Goal: Navigation & Orientation: Go to known website

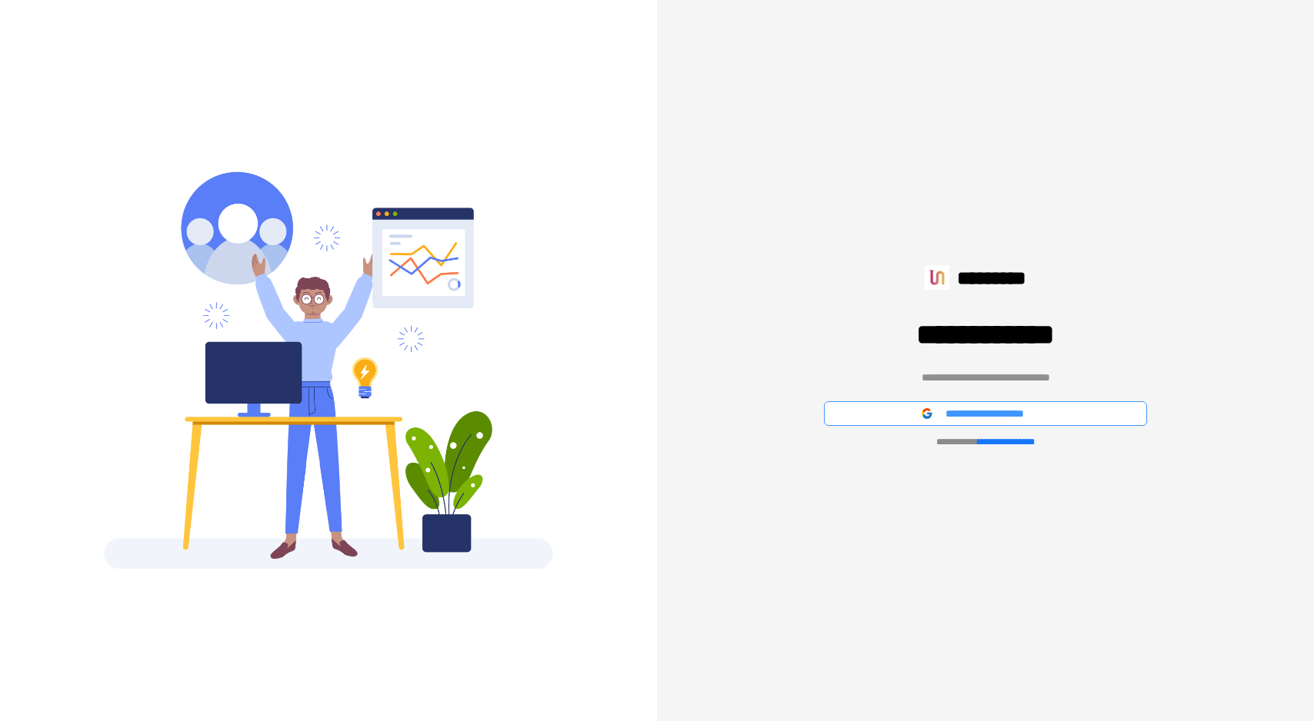
click at [871, 411] on button "**********" at bounding box center [985, 413] width 323 height 25
